Goal: Information Seeking & Learning: Find specific fact

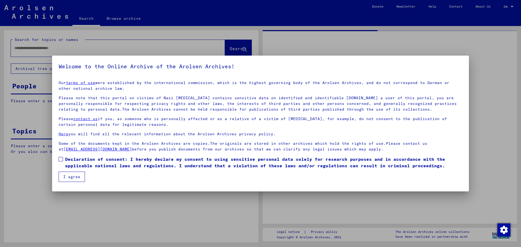
type input "********"
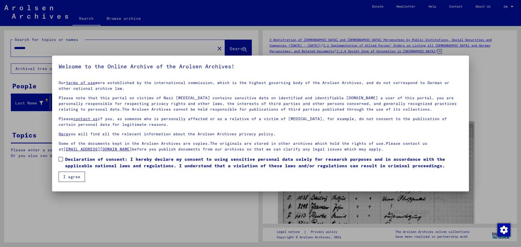
drag, startPoint x: 59, startPoint y: 158, endPoint x: 60, endPoint y: 164, distance: 6.2
click at [59, 158] on span at bounding box center [61, 159] width 4 height 4
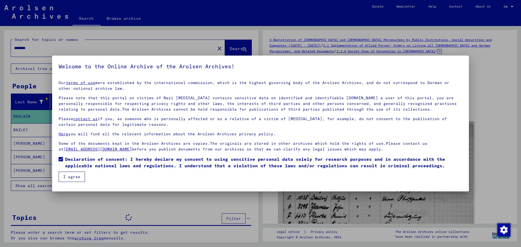
click at [67, 178] on button "I agree" at bounding box center [72, 177] width 26 height 10
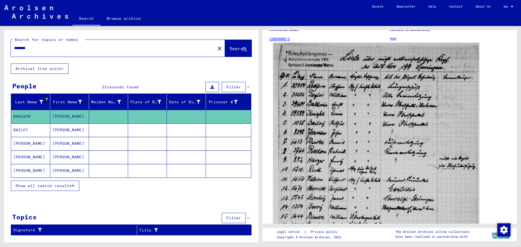
scroll to position [81, 0]
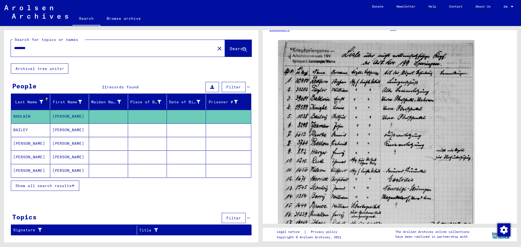
click at [68, 185] on span "Show all search results" at bounding box center [43, 186] width 56 height 5
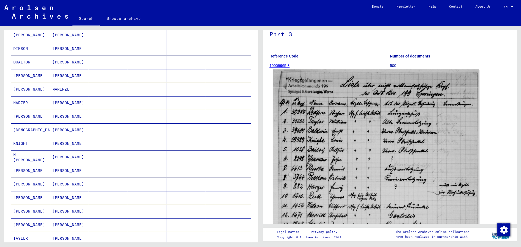
scroll to position [54, 0]
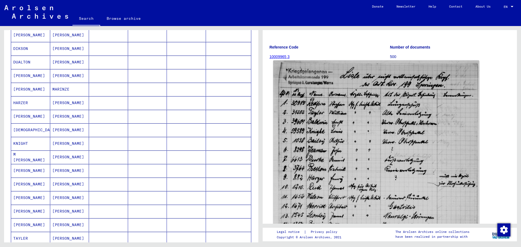
click at [389, 177] on img at bounding box center [376, 202] width 206 height 282
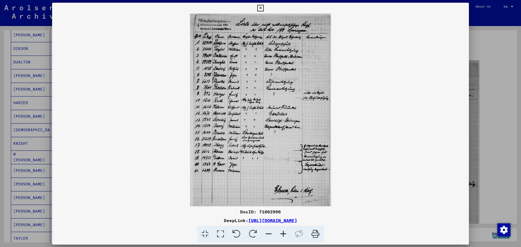
click at [389, 177] on img at bounding box center [260, 110] width 417 height 193
click at [284, 136] on img at bounding box center [260, 110] width 417 height 193
click at [222, 234] on icon at bounding box center [220, 234] width 15 height 17
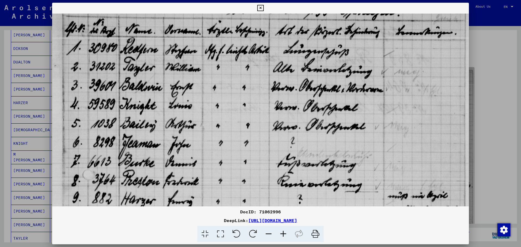
drag, startPoint x: 215, startPoint y: 179, endPoint x: 219, endPoint y: 131, distance: 48.0
click at [219, 131] on img at bounding box center [260, 247] width 417 height 570
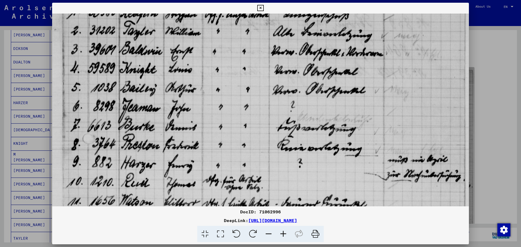
drag, startPoint x: 212, startPoint y: 163, endPoint x: 214, endPoint y: 127, distance: 36.2
click at [214, 127] on img at bounding box center [260, 211] width 417 height 570
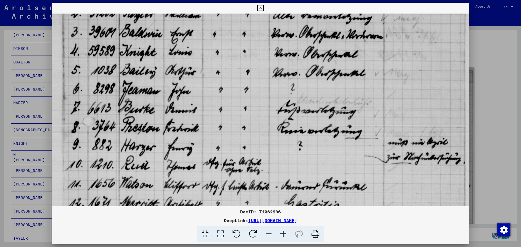
scroll to position [110, 0]
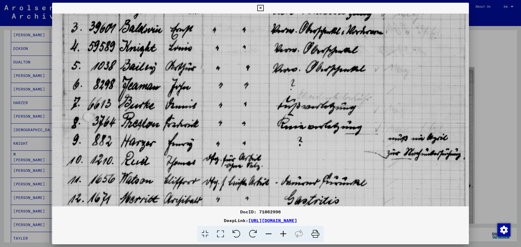
drag, startPoint x: 209, startPoint y: 150, endPoint x: 213, endPoint y: 128, distance: 22.0
click at [213, 128] on img at bounding box center [260, 189] width 417 height 570
click at [260, 7] on icon at bounding box center [260, 8] width 6 height 7
